Goal: Transaction & Acquisition: Subscribe to service/newsletter

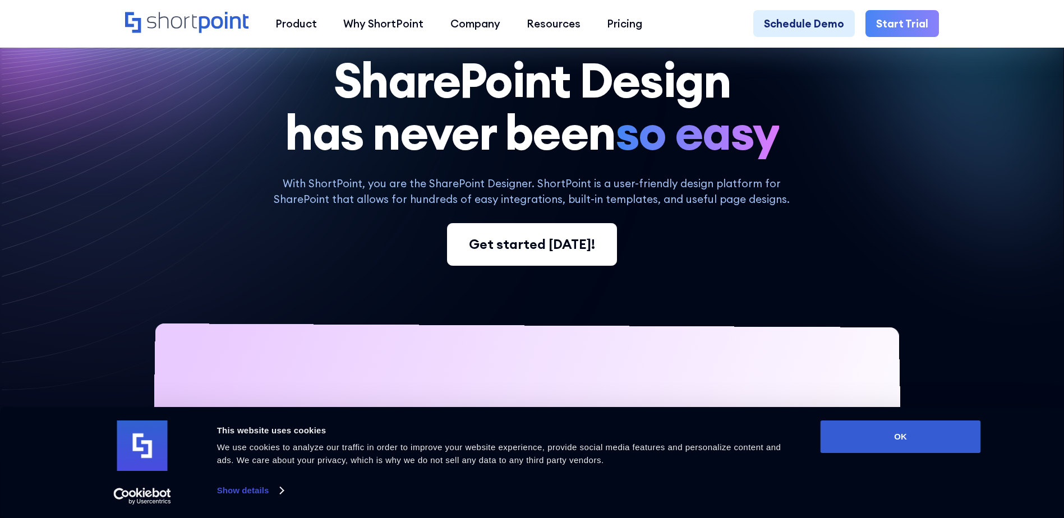
scroll to position [73, 0]
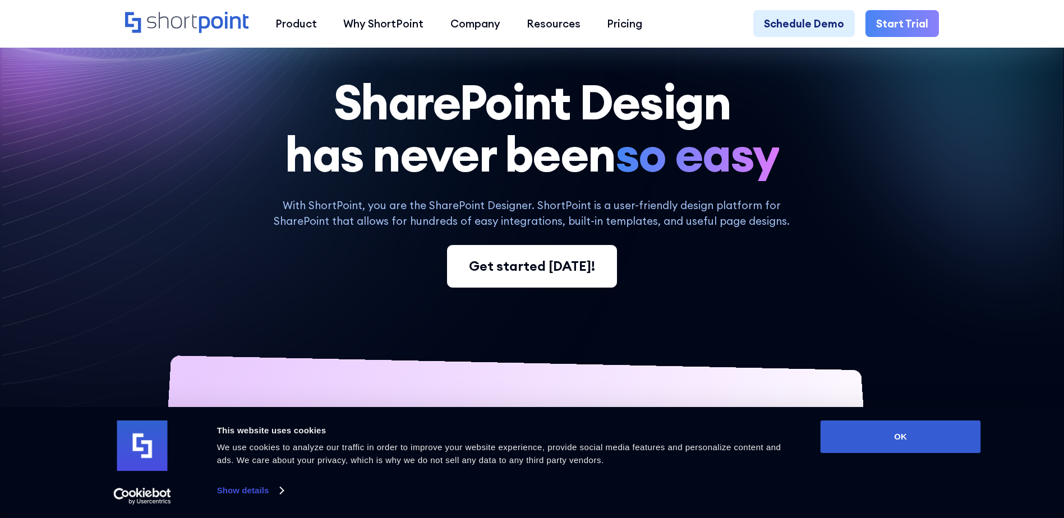
click at [518, 277] on div "Get started [DATE]!" at bounding box center [532, 266] width 126 height 20
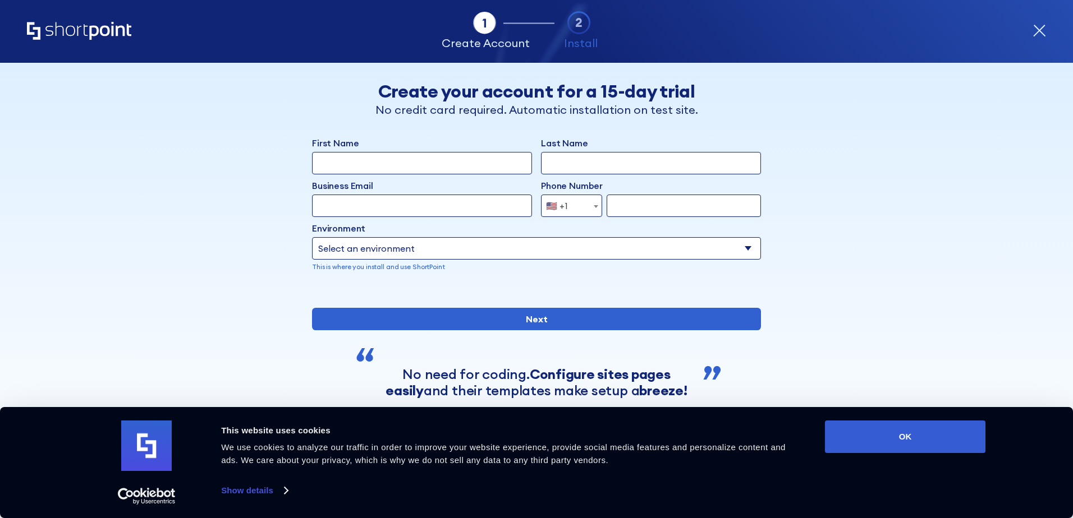
click at [1037, 32] on icon "form" at bounding box center [1038, 30] width 11 height 11
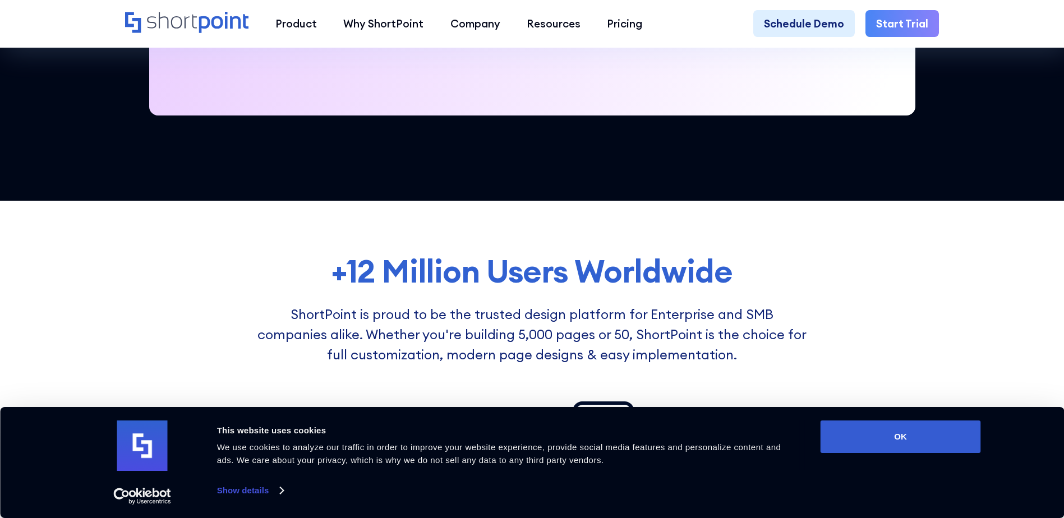
scroll to position [224, 0]
